Goal: Book appointment/travel/reservation

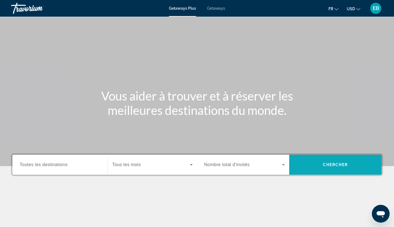
click at [328, 165] on span "Chercher" at bounding box center [335, 164] width 25 height 4
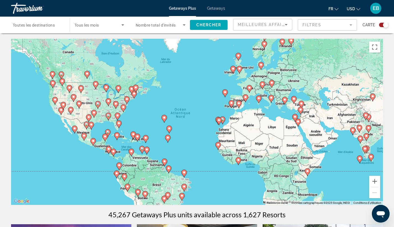
click at [359, 10] on button "USD USD ($) MXN (Mex$) CAD (Can$) GBP (£) EUR (€) AUD (A$) NZD (NZ$) CNY (CN¥)" at bounding box center [354, 9] width 14 height 8
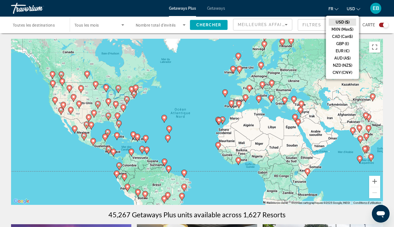
click at [352, 11] on button "USD USD ($) MXN (Mex$) CAD (Can$) GBP (£) EUR (€) AUD (A$) NZD (NZ$) CNY (CN¥)" at bounding box center [354, 9] width 14 height 8
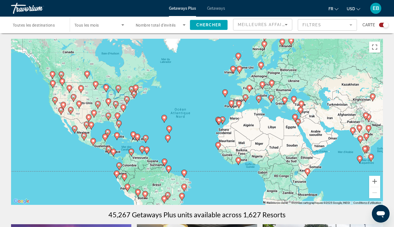
click at [304, 140] on div "Pour activer le glissement avec le clavier, appuyez sur Alt+Entrée. Une fois ce…" at bounding box center [197, 122] width 372 height 166
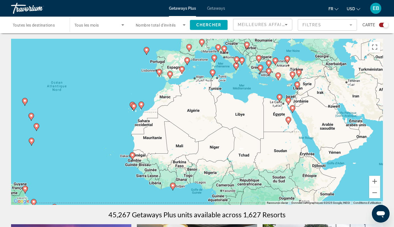
click at [316, 114] on div "Pour activer le glissement avec le clavier, appuyez sur Alt+Entrée. Une fois ce…" at bounding box center [197, 122] width 372 height 166
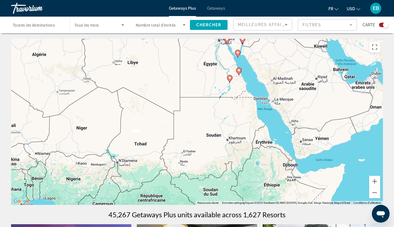
drag, startPoint x: 316, startPoint y: 117, endPoint x: 288, endPoint y: 53, distance: 69.6
click at [288, 53] on div "Pour activer le glissement avec le clavier, appuyez sur Alt+Entrée. Une fois ce…" at bounding box center [197, 122] width 372 height 166
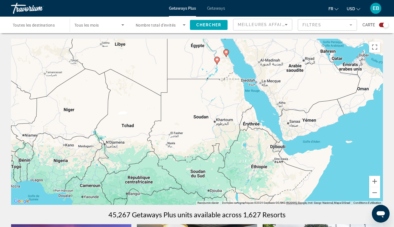
drag, startPoint x: 310, startPoint y: 127, endPoint x: 290, endPoint y: 126, distance: 19.1
click at [290, 126] on div "Pour activer le glissement avec le clavier, appuyez sur Alt+Entrée. Une fois ce…" at bounding box center [197, 122] width 372 height 166
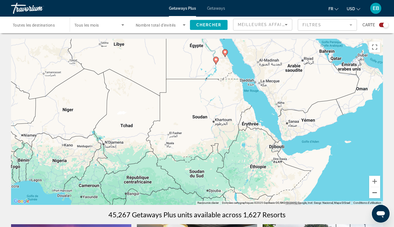
click at [378, 193] on button "Zoom arrière" at bounding box center [374, 192] width 11 height 11
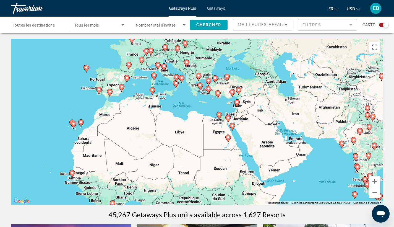
drag, startPoint x: 320, startPoint y: 142, endPoint x: 342, endPoint y: 193, distance: 54.7
click at [342, 193] on div "Pour activer le glissement avec le clavier, appuyez sur Alt+Entrée. Une fois ce…" at bounding box center [197, 122] width 372 height 166
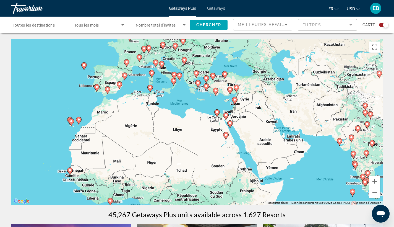
drag, startPoint x: 293, startPoint y: 160, endPoint x: 290, endPoint y: 156, distance: 4.1
click at [290, 156] on div "Pour activer le glissement avec le clavier, appuyez sur Alt+Entrée. Une fois ce…" at bounding box center [197, 122] width 372 height 166
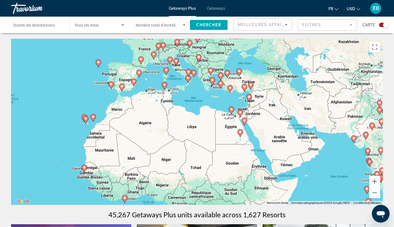
drag, startPoint x: 290, startPoint y: 156, endPoint x: 308, endPoint y: 155, distance: 17.5
click at [308, 155] on div "Pour activer le glissement avec le clavier, appuyez sur Alt+Entrée. Une fois ce…" at bounding box center [197, 122] width 372 height 166
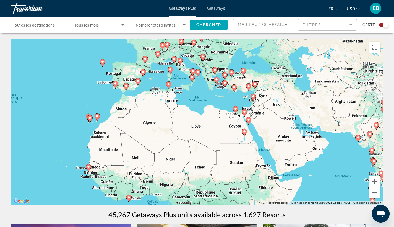
click at [256, 136] on div "Pour activer le glissement avec le clavier, appuyez sur Alt+Entrée. Une fois ce…" at bounding box center [197, 122] width 372 height 166
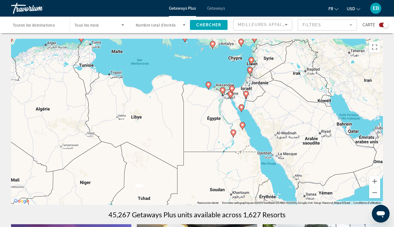
click at [228, 118] on div "Pour activer le glissement avec le clavier, appuyez sur Alt+Entrée. Une fois ce…" at bounding box center [197, 122] width 372 height 166
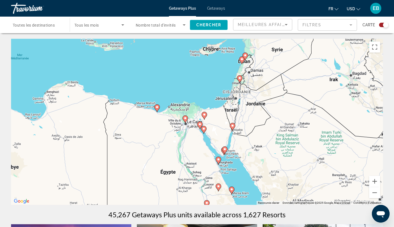
drag, startPoint x: 239, startPoint y: 123, endPoint x: 201, endPoint y: 183, distance: 71.1
click at [201, 183] on div "Pour activer le glissement avec le clavier, appuyez sur Alt+Entrée. Une fois ce…" at bounding box center [197, 122] width 372 height 166
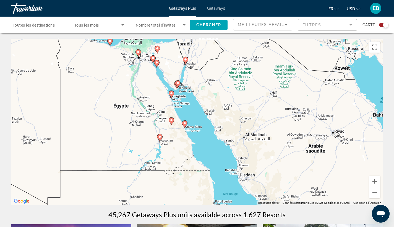
drag, startPoint x: 313, startPoint y: 199, endPoint x: 267, endPoint y: 88, distance: 119.5
click at [267, 88] on div "Pour activer le glissement avec le clavier, appuyez sur Alt+Entrée. Une fois ce…" at bounding box center [197, 122] width 372 height 166
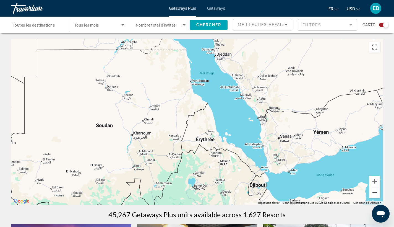
click at [377, 193] on button "Zoom arrière" at bounding box center [374, 192] width 11 height 11
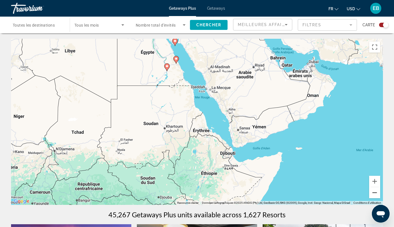
click at [377, 193] on button "Zoom arrière" at bounding box center [374, 192] width 11 height 11
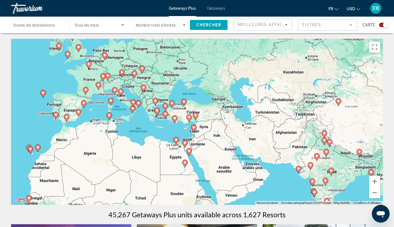
drag, startPoint x: 297, startPoint y: 121, endPoint x: 300, endPoint y: 192, distance: 71.4
click at [300, 192] on div "Pour activer le glissement avec le clavier, appuyez sur Alt+Entrée. Une fois ce…" at bounding box center [197, 122] width 372 height 166
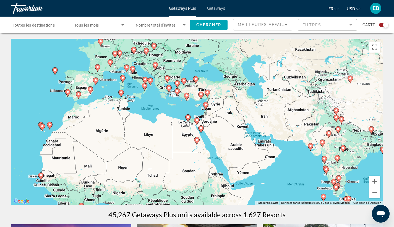
drag, startPoint x: 289, startPoint y: 164, endPoint x: 301, endPoint y: 141, distance: 26.2
click at [301, 141] on div "Pour activer le glissement avec le clavier, appuyez sur Alt+Entrée. Une fois ce…" at bounding box center [197, 122] width 372 height 166
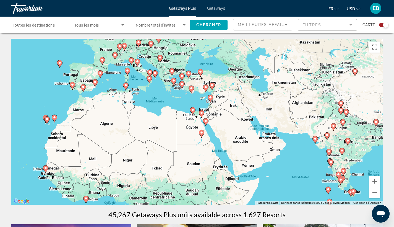
drag, startPoint x: 301, startPoint y: 141, endPoint x: 306, endPoint y: 134, distance: 8.5
click at [306, 134] on div "Pour activer le glissement avec le clavier, appuyez sur Alt+Entrée. Une fois ce…" at bounding box center [197, 122] width 372 height 166
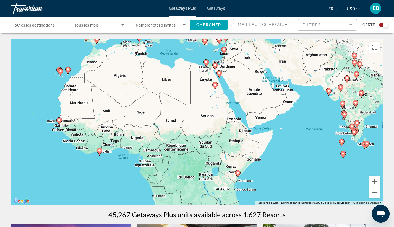
drag, startPoint x: 306, startPoint y: 134, endPoint x: 320, endPoint y: 86, distance: 49.8
click at [320, 86] on div "Pour activer le glissement avec le clavier, appuyez sur Alt+Entrée. Une fois ce…" at bounding box center [197, 122] width 372 height 166
click at [50, 23] on span "Toutes les destinations" at bounding box center [34, 25] width 42 height 4
click at [50, 23] on input "Destination Toutes les destinations" at bounding box center [38, 25] width 50 height 7
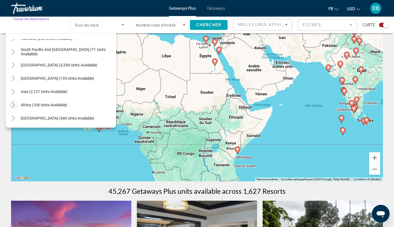
scroll to position [89, 0]
click at [14, 119] on icon "Toggle Middle East (340 units available)" at bounding box center [14, 119] width 6 height 6
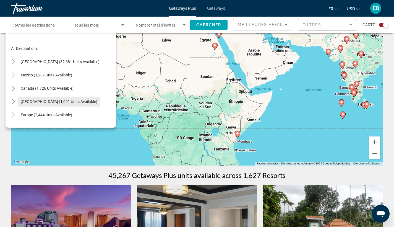
scroll to position [0, 0]
click at [122, 133] on div "Pour activer le glissement avec le clavier, appuyez sur Alt+Entrée. Une fois ce…" at bounding box center [197, 82] width 372 height 166
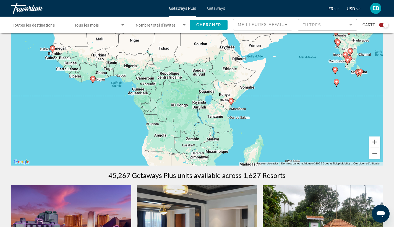
drag, startPoint x: 269, startPoint y: 109, endPoint x: 262, endPoint y: 76, distance: 33.8
click at [262, 75] on div "Pour activer le glissement avec le clavier, appuyez sur Alt+Entrée. Une fois ce…" at bounding box center [197, 82] width 372 height 166
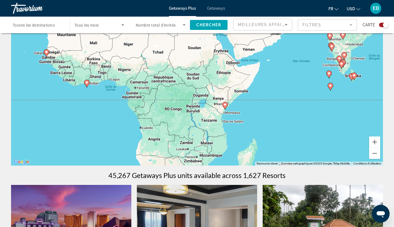
drag, startPoint x: 305, startPoint y: 86, endPoint x: 269, endPoint y: 100, distance: 38.3
click at [269, 100] on div "Pour activer le glissement avec le clavier, appuyez sur Alt+Entrée. Une fois ce…" at bounding box center [197, 82] width 372 height 166
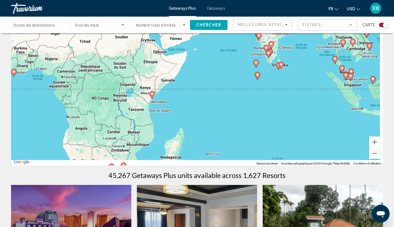
drag, startPoint x: 292, startPoint y: 93, endPoint x: 248, endPoint y: 54, distance: 58.8
click at [248, 54] on div "Pour activer le glissement avec le clavier, appuyez sur Alt+Entrée. Une fois ce…" at bounding box center [197, 82] width 372 height 166
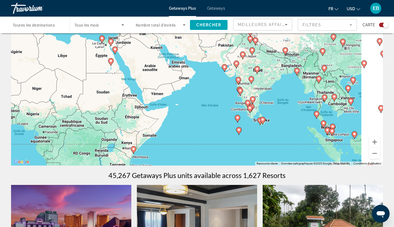
drag, startPoint x: 213, startPoint y: 75, endPoint x: 190, endPoint y: 158, distance: 86.7
click at [190, 158] on div "Pour activer le glissement avec le clavier, appuyez sur Alt+Entrée. Une fois ce…" at bounding box center [197, 82] width 372 height 166
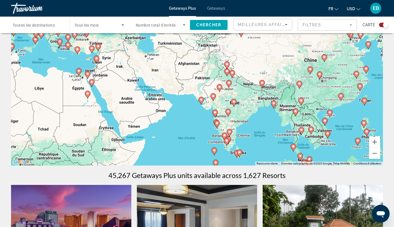
drag, startPoint x: 156, startPoint y: 113, endPoint x: 180, endPoint y: 133, distance: 31.0
click at [180, 133] on div "Pour activer le glissement avec le clavier, appuyez sur Alt+Entrée. Une fois ce…" at bounding box center [197, 82] width 372 height 166
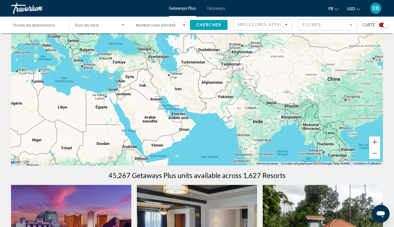
click at [134, 120] on div "Pour activer le glissement avec le clavier, appuyez sur Alt+Entrée. Une fois ce…" at bounding box center [197, 82] width 372 height 166
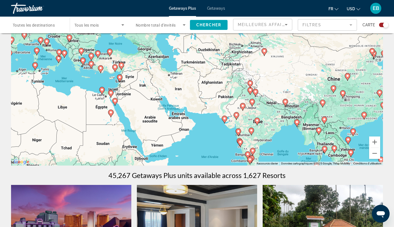
click at [134, 120] on div "Pour activer le glissement avec le clavier, appuyez sur Alt+Entrée. Une fois ce…" at bounding box center [197, 82] width 372 height 166
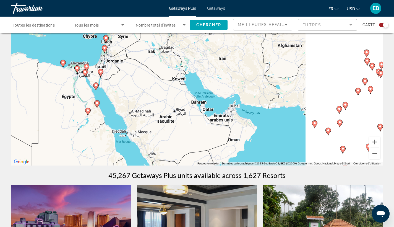
click at [171, 97] on div "Pour activer le glissement avec le clavier, appuyez sur Alt+Entrée. Une fois ce…" at bounding box center [197, 82] width 372 height 166
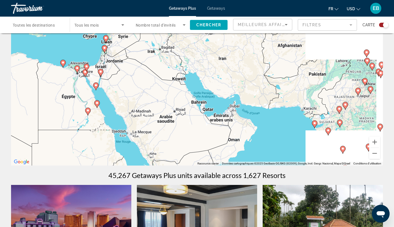
click at [171, 97] on div "Pour activer le glissement avec le clavier, appuyez sur Alt+Entrée. Une fois ce…" at bounding box center [197, 82] width 372 height 166
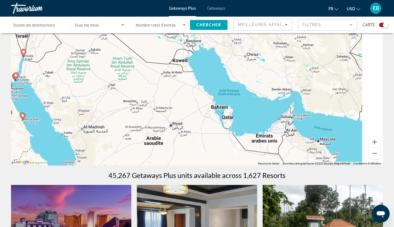
drag, startPoint x: 182, startPoint y: 115, endPoint x: 142, endPoint y: 115, distance: 40.1
click at [142, 115] on div "Pour activer le glissement avec le clavier, appuyez sur Alt+Entrée. Une fois ce…" at bounding box center [197, 82] width 372 height 166
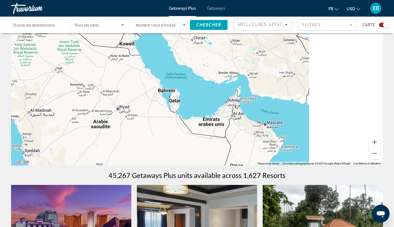
drag, startPoint x: 142, startPoint y: 115, endPoint x: 119, endPoint y: 88, distance: 35.5
click at [119, 88] on div "Pour activer le glissement avec le clavier, appuyez sur Alt+Entrée. Une fois ce…" at bounding box center [197, 82] width 372 height 166
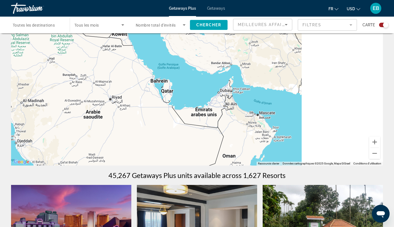
click at [190, 84] on div "Pour activer le glissement avec le clavier, appuyez sur Alt+Entrée. Une fois ce…" at bounding box center [197, 82] width 372 height 166
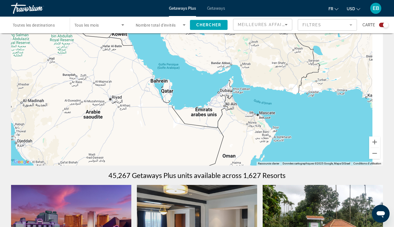
click at [190, 84] on div "Pour activer le glissement avec le clavier, appuyez sur Alt+Entrée. Une fois ce…" at bounding box center [197, 82] width 372 height 166
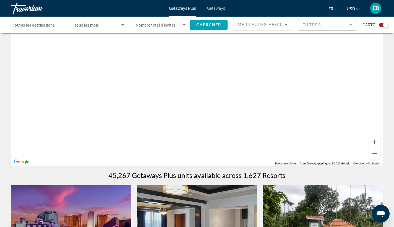
drag, startPoint x: 204, startPoint y: 93, endPoint x: 126, endPoint y: 93, distance: 77.5
click at [126, 93] on div "Main content" at bounding box center [197, 82] width 372 height 166
drag, startPoint x: 190, startPoint y: 87, endPoint x: 167, endPoint y: 87, distance: 22.4
click at [167, 87] on div "Main content" at bounding box center [197, 82] width 372 height 166
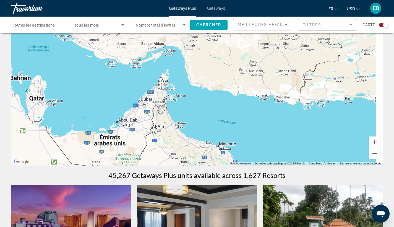
click at [167, 87] on div "Main content" at bounding box center [197, 82] width 372 height 166
